Goal: Task Accomplishment & Management: Use online tool/utility

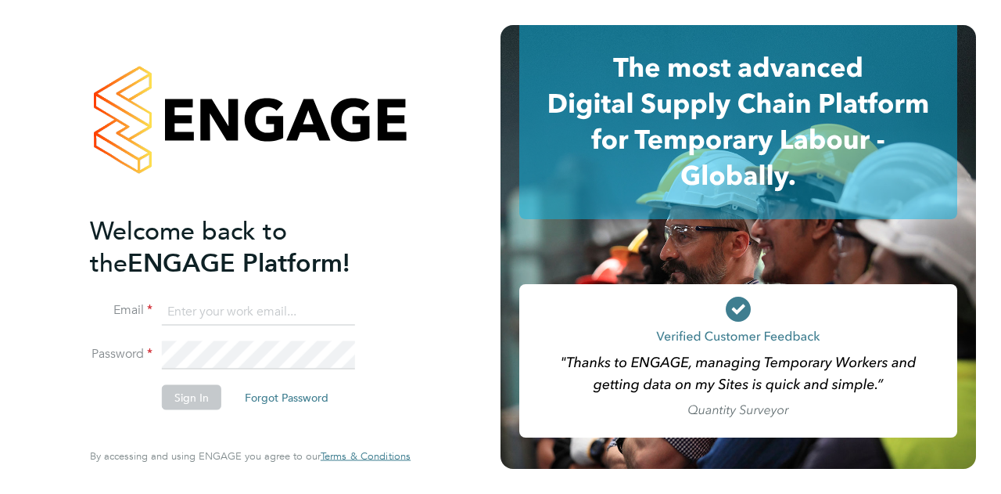
type input "julied0407@gmail.com"
click at [192, 396] on button "Sign In" at bounding box center [191, 396] width 59 height 25
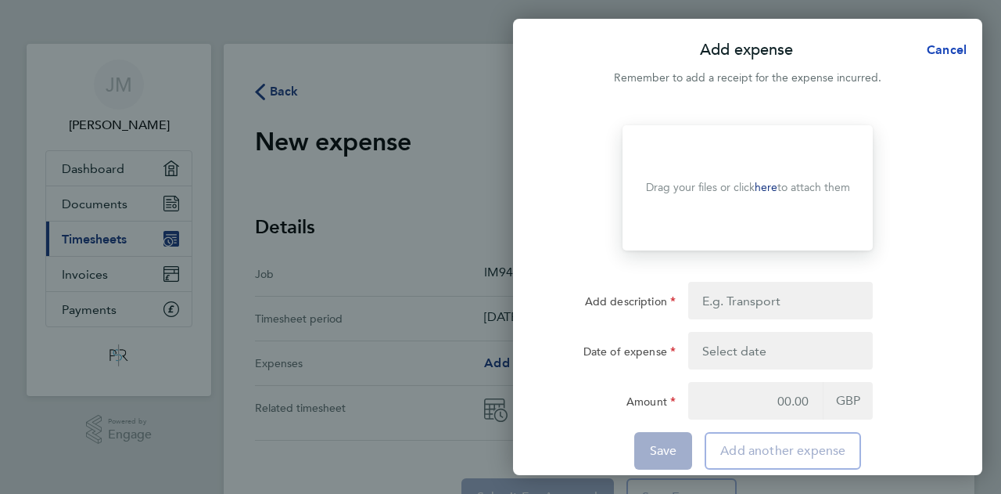
click at [951, 49] on span "Cancel" at bounding box center [944, 49] width 45 height 15
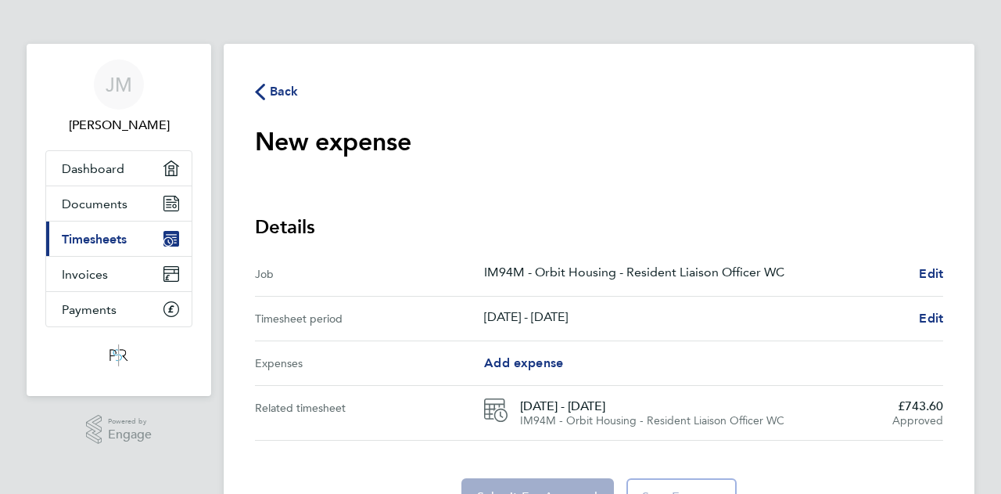
click at [260, 90] on icon "button" at bounding box center [260, 92] width 10 height 16
